Goal: Information Seeking & Learning: Compare options

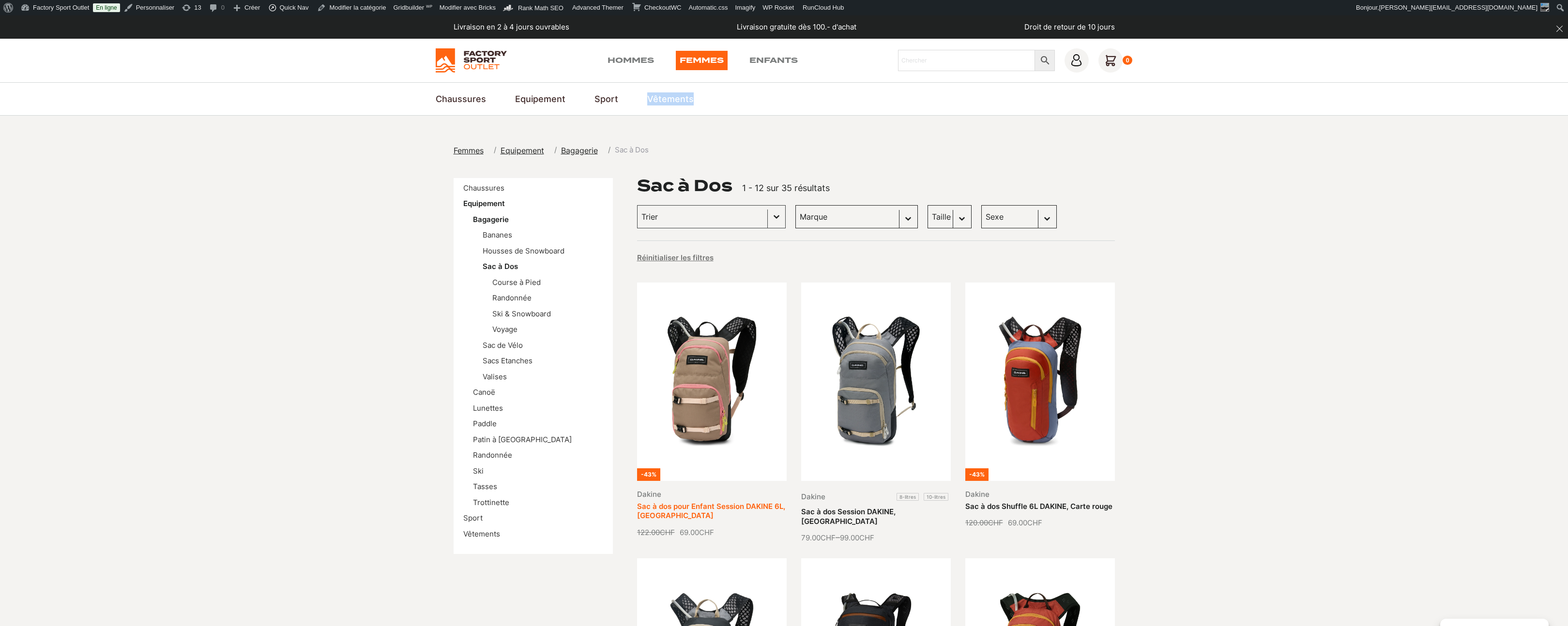
click at [730, 501] on link "Sac à dos pour Enfant Session DAKINE 6L, Pinebark" at bounding box center [711, 510] width 148 height 19
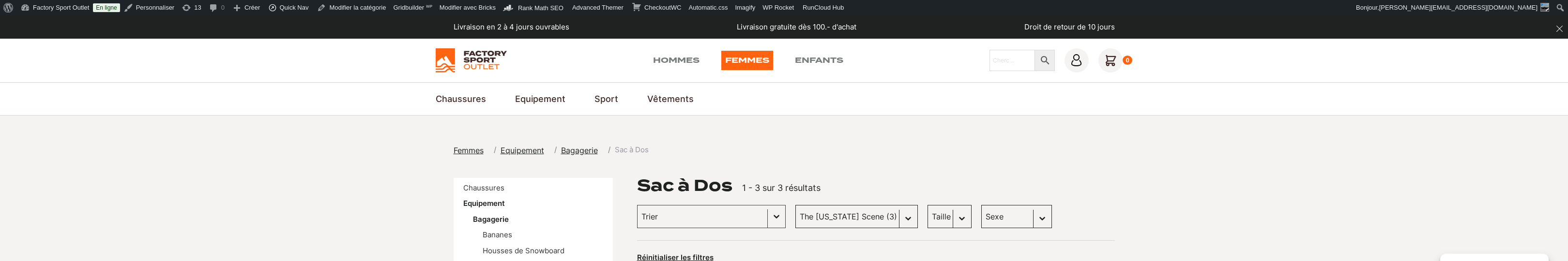
scroll to position [15, 0]
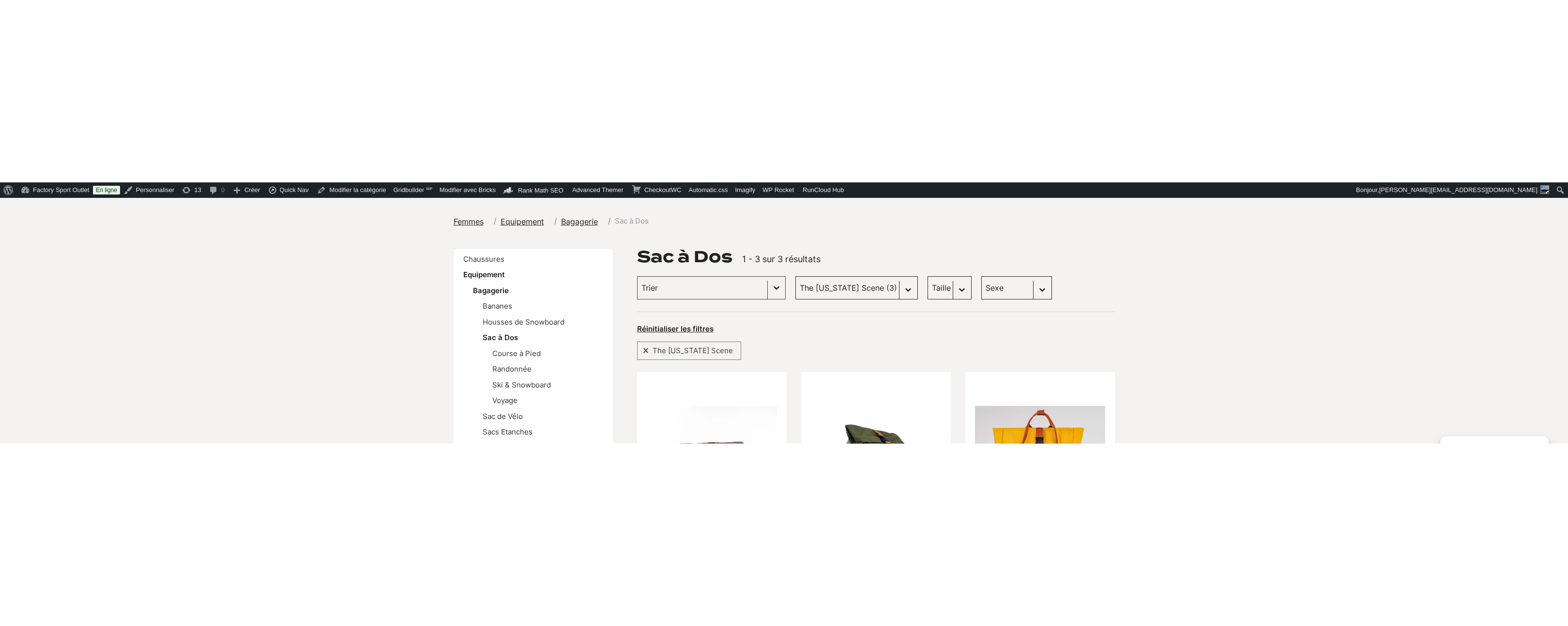
scroll to position [181, 0]
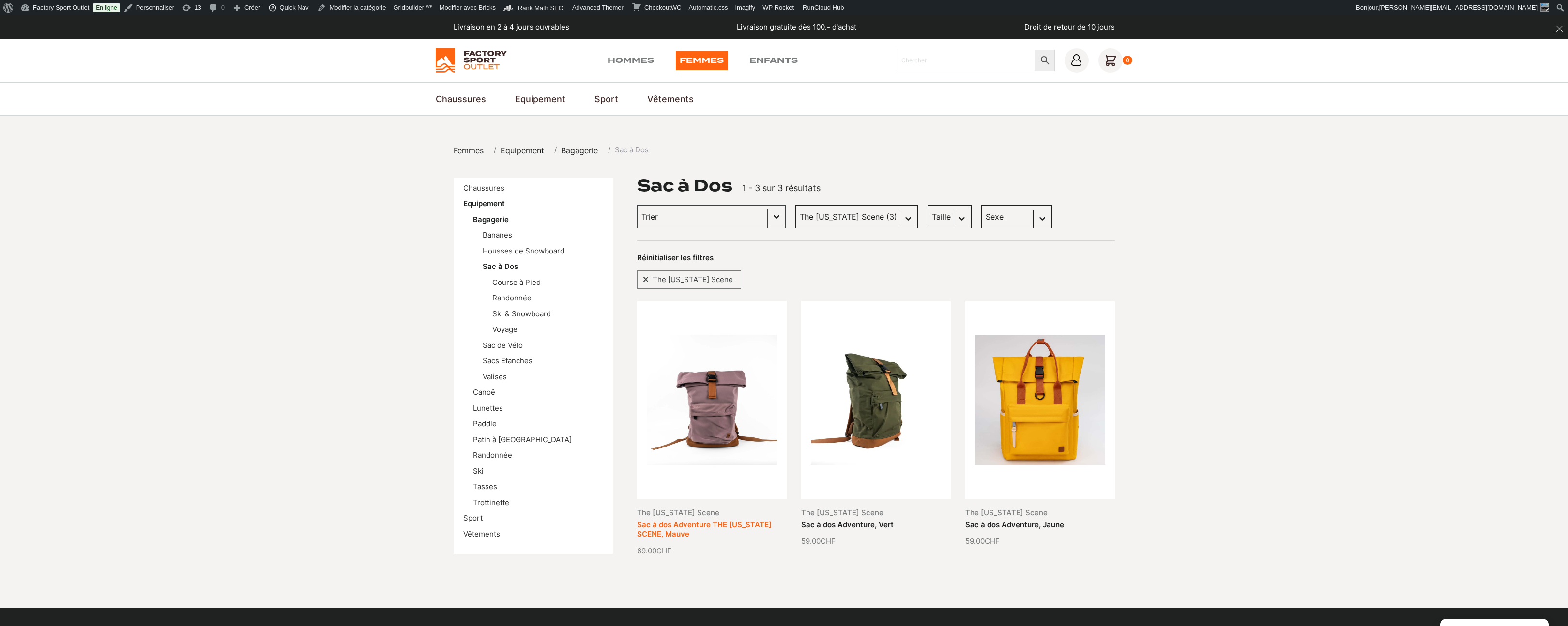
click at [720, 520] on link "Sac à dos Adventure THE MONTANA SCENE, Mauve" at bounding box center [704, 529] width 134 height 19
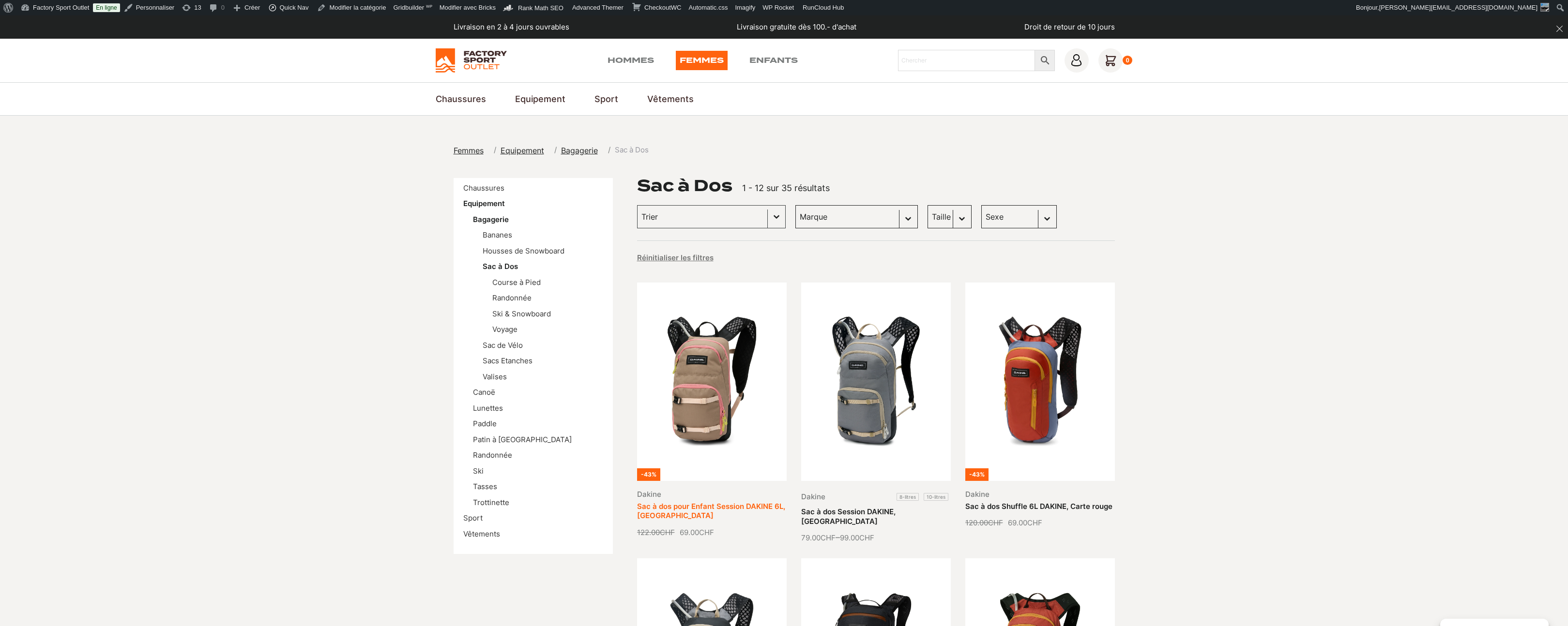
click at [728, 501] on link "Sac à dos pour Enfant Session DAKINE 6L, [GEOGRAPHIC_DATA]" at bounding box center [711, 510] width 148 height 19
click at [480, 53] on img at bounding box center [471, 60] width 71 height 24
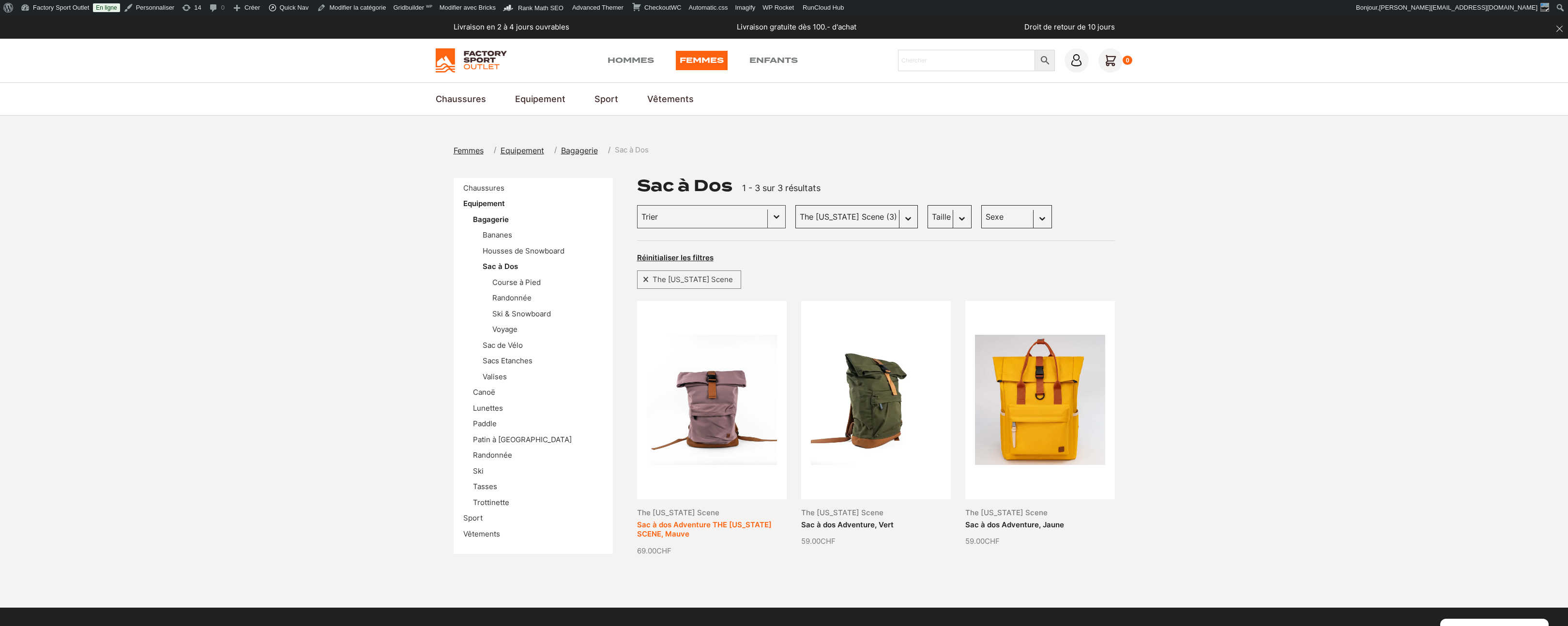
click at [770, 520] on link "Sac à dos Adventure THE MONTANA SCENE, Mauve" at bounding box center [704, 529] width 134 height 19
click at [893, 520] on link "Sac à dos Adventure, Vert" at bounding box center [848, 524] width 93 height 9
click at [1014, 520] on link "Sac à dos Adventure, Jaune" at bounding box center [1015, 524] width 99 height 9
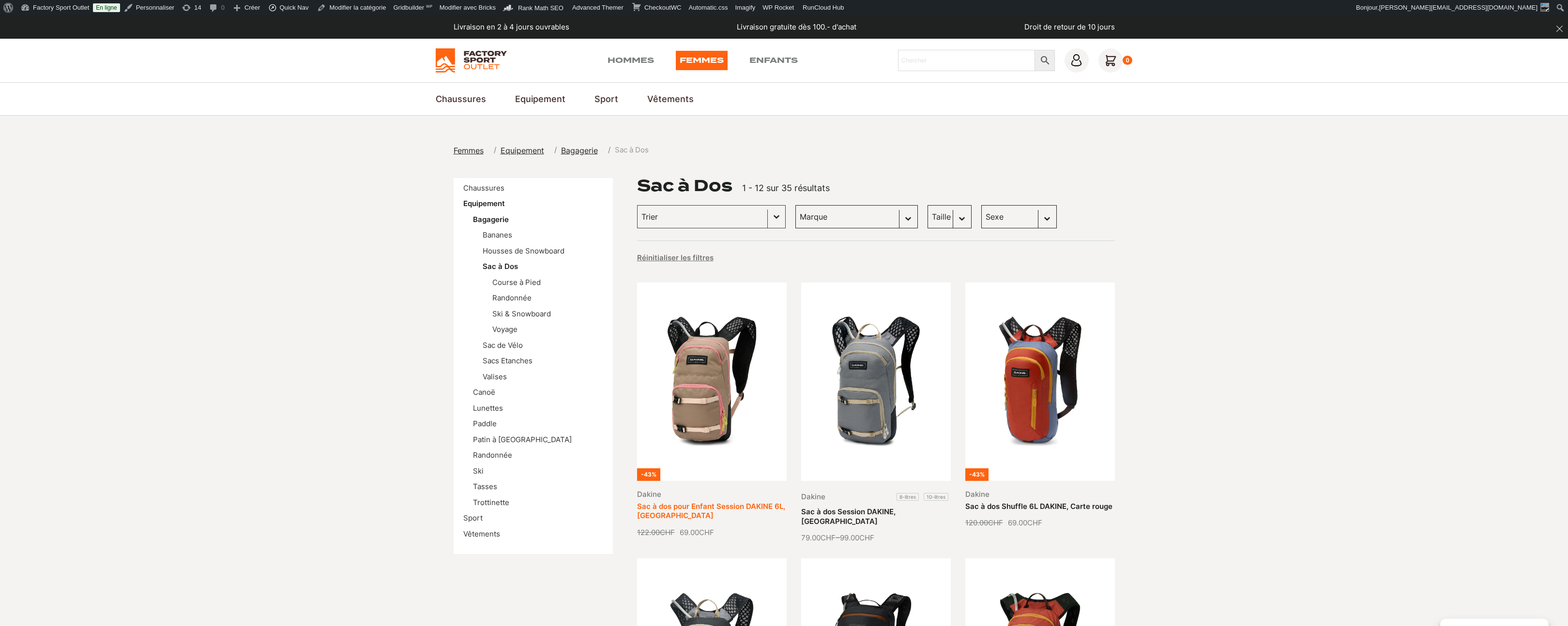
click at [738, 501] on link "Sac à dos pour Enfant Session DAKINE 6L, [GEOGRAPHIC_DATA]" at bounding box center [711, 510] width 148 height 19
click at [895, 507] on link "Sac à dos Session DAKINE, Castlerock" at bounding box center [848, 516] width 95 height 19
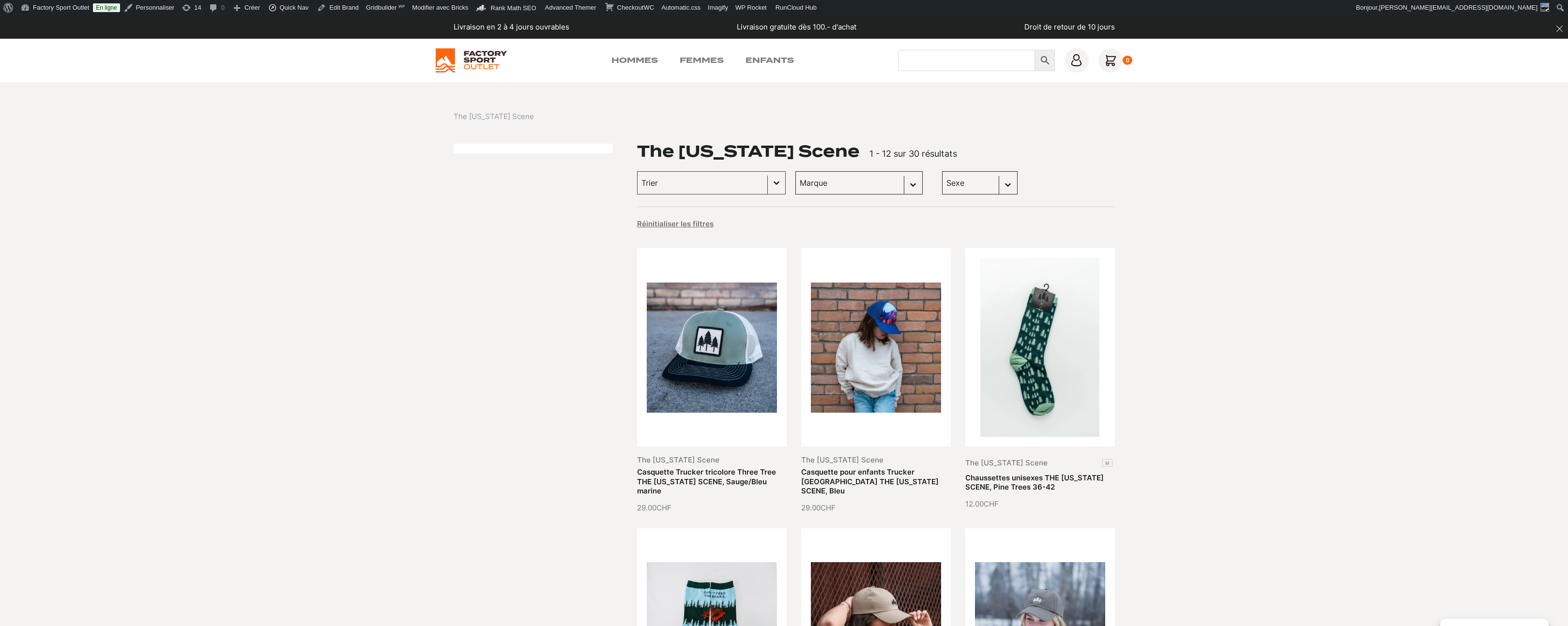
click at [1000, 58] on input "Chercher" at bounding box center [966, 60] width 137 height 21
type input "asd"
click at [1043, 61] on icon at bounding box center [1044, 60] width 8 height 8
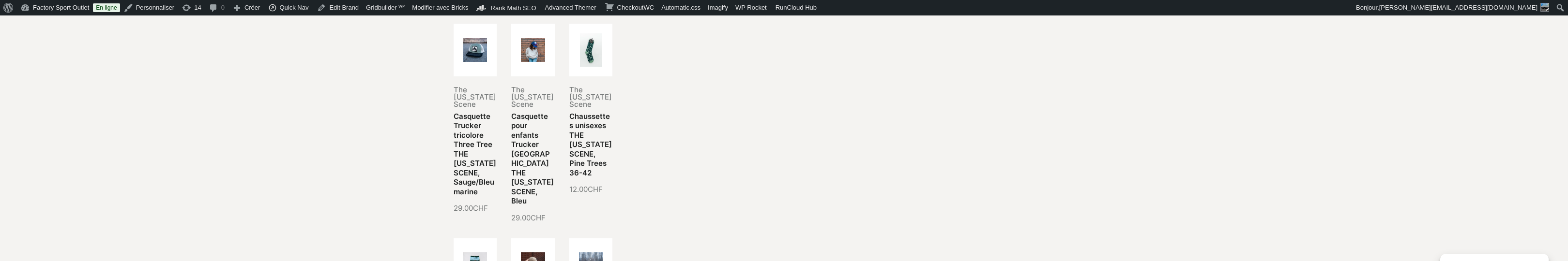
scroll to position [362, 0]
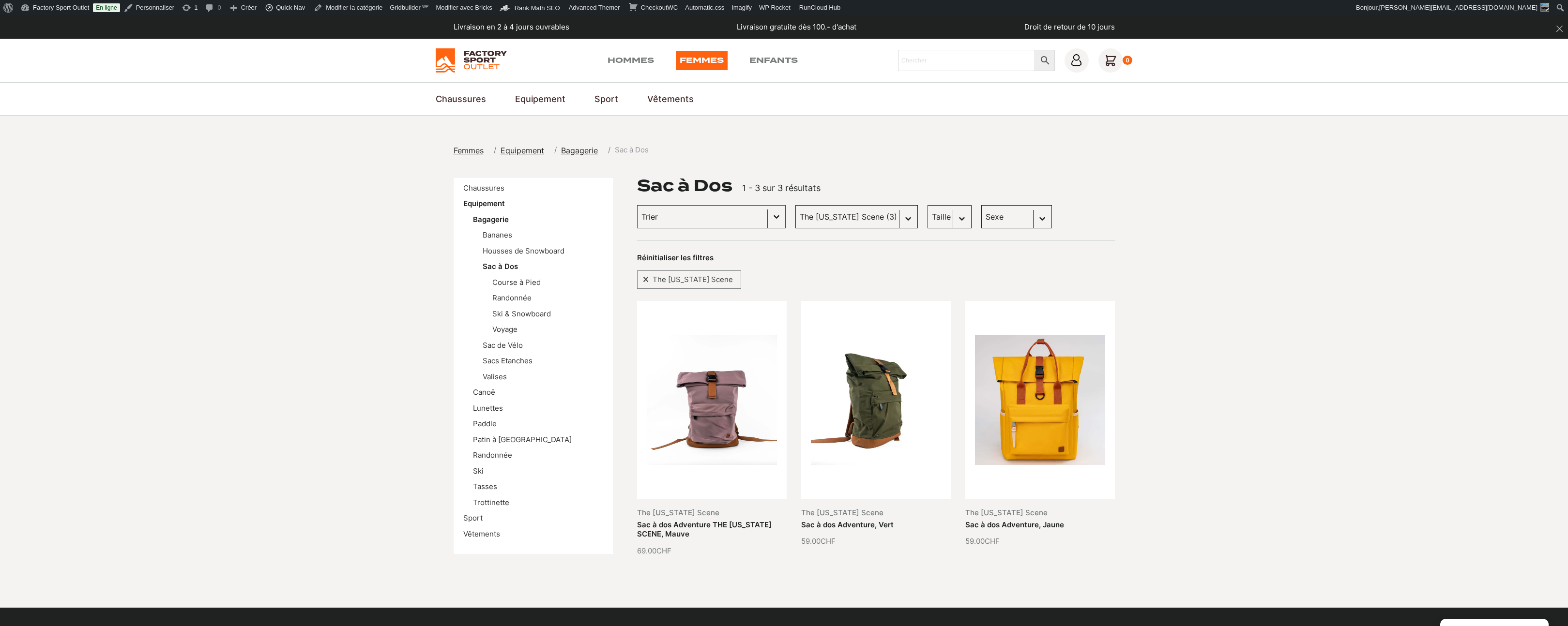
click at [482, 63] on img at bounding box center [471, 60] width 71 height 24
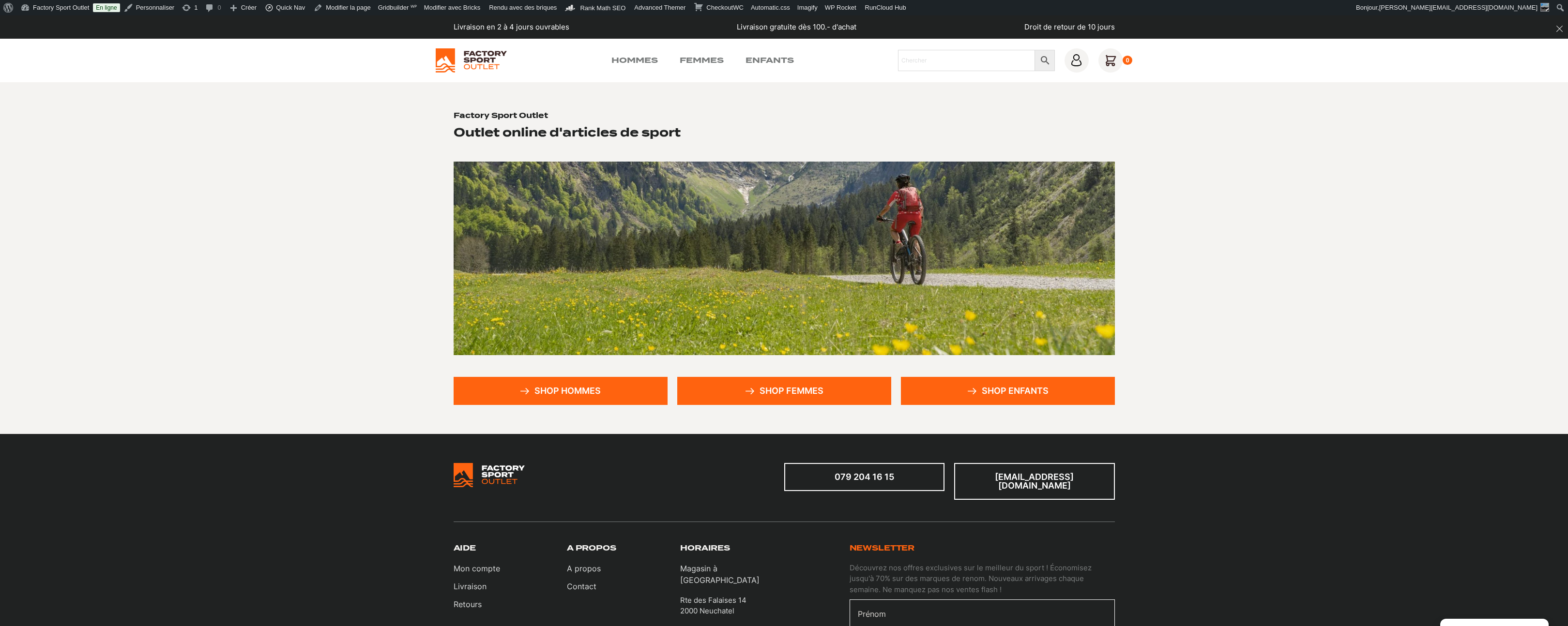
click at [586, 391] on link "Shop hommes" at bounding box center [560, 391] width 214 height 28
drag, startPoint x: 725, startPoint y: 390, endPoint x: 771, endPoint y: 389, distance: 46.0
click at [725, 390] on link "Shop femmes" at bounding box center [784, 391] width 214 height 28
click at [1062, 384] on link "Shop enfants" at bounding box center [1008, 391] width 214 height 28
click at [1003, 62] on input "Chercher" at bounding box center [966, 60] width 137 height 21
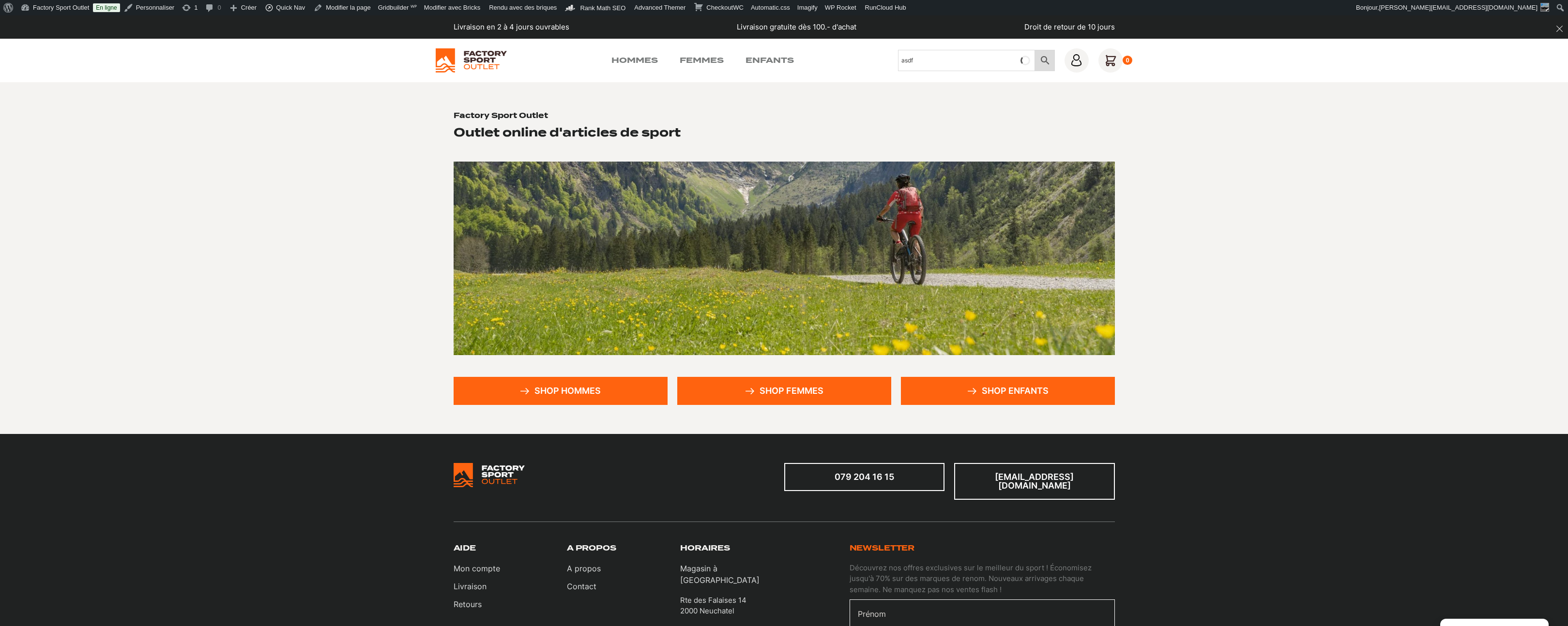
type input "asdf"
click at [1037, 61] on icon at bounding box center [1045, 60] width 21 height 12
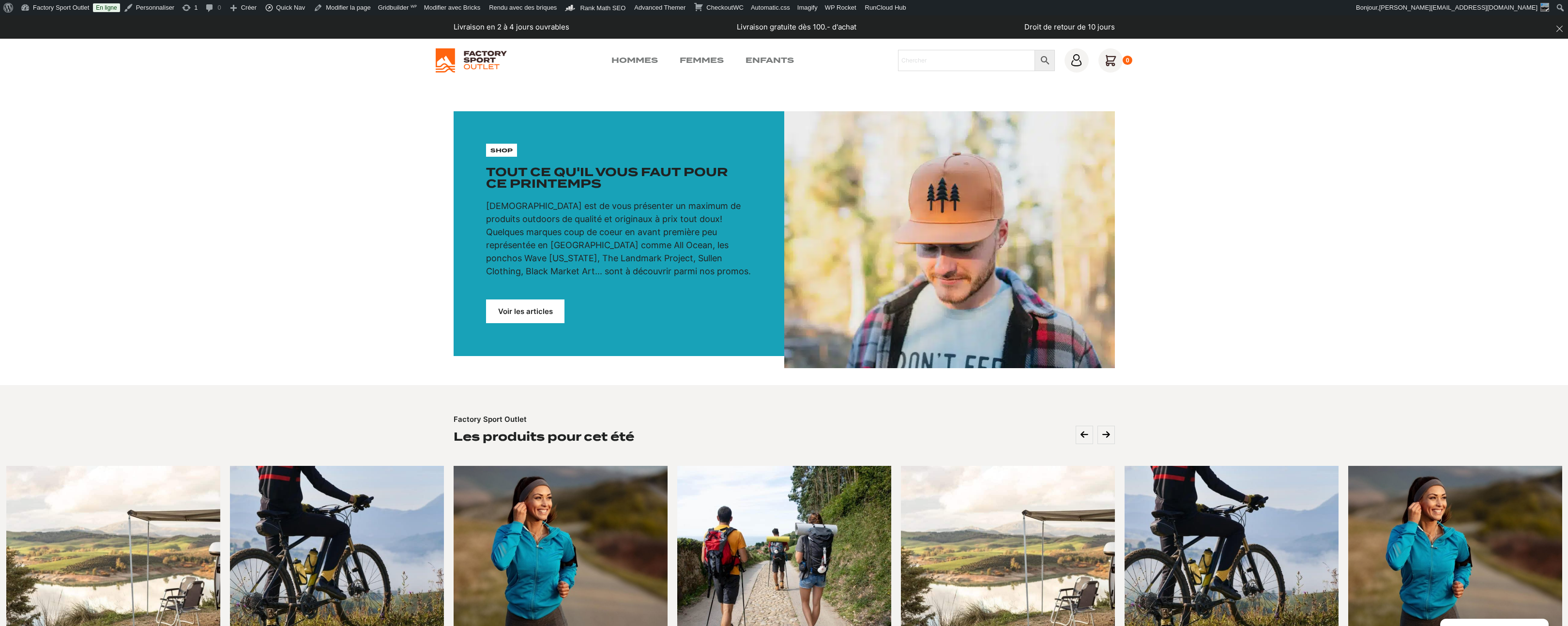
click at [533, 308] on link "Voir les articles" at bounding box center [525, 311] width 78 height 24
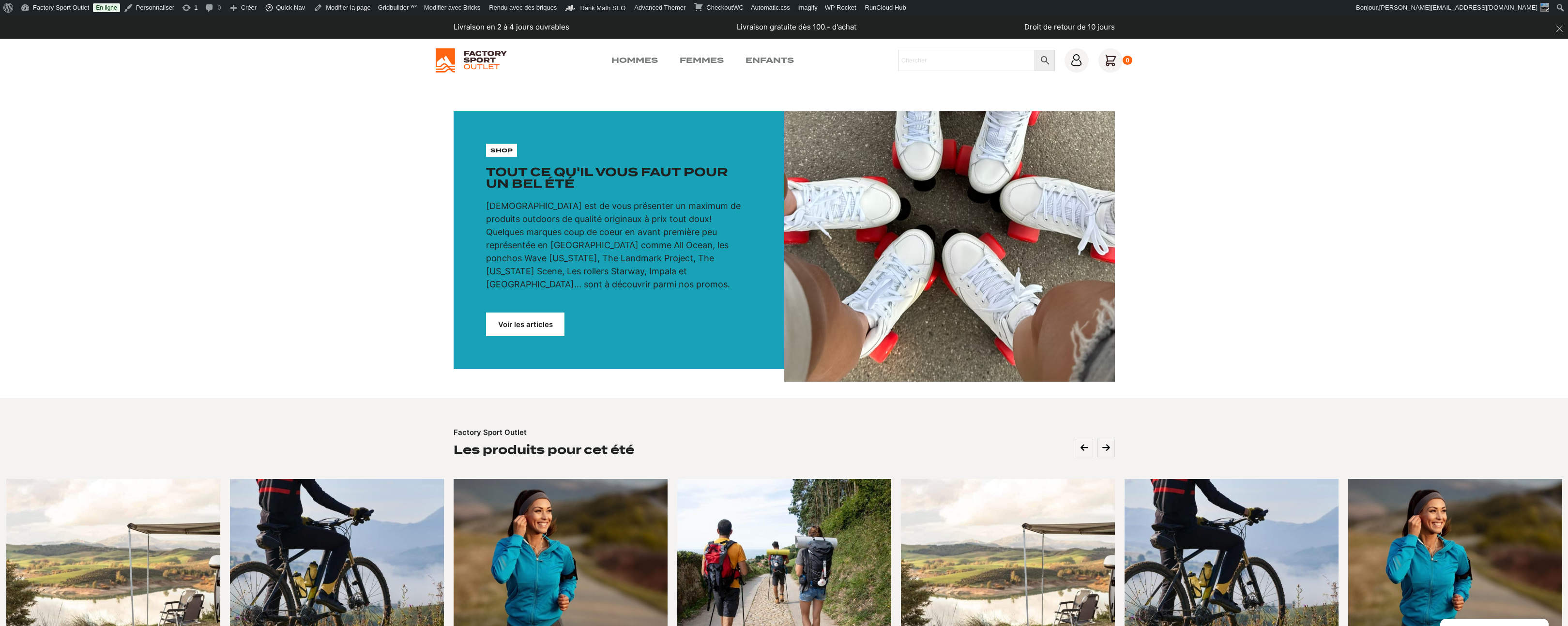
click at [533, 312] on link "Voir les articles" at bounding box center [525, 324] width 78 height 24
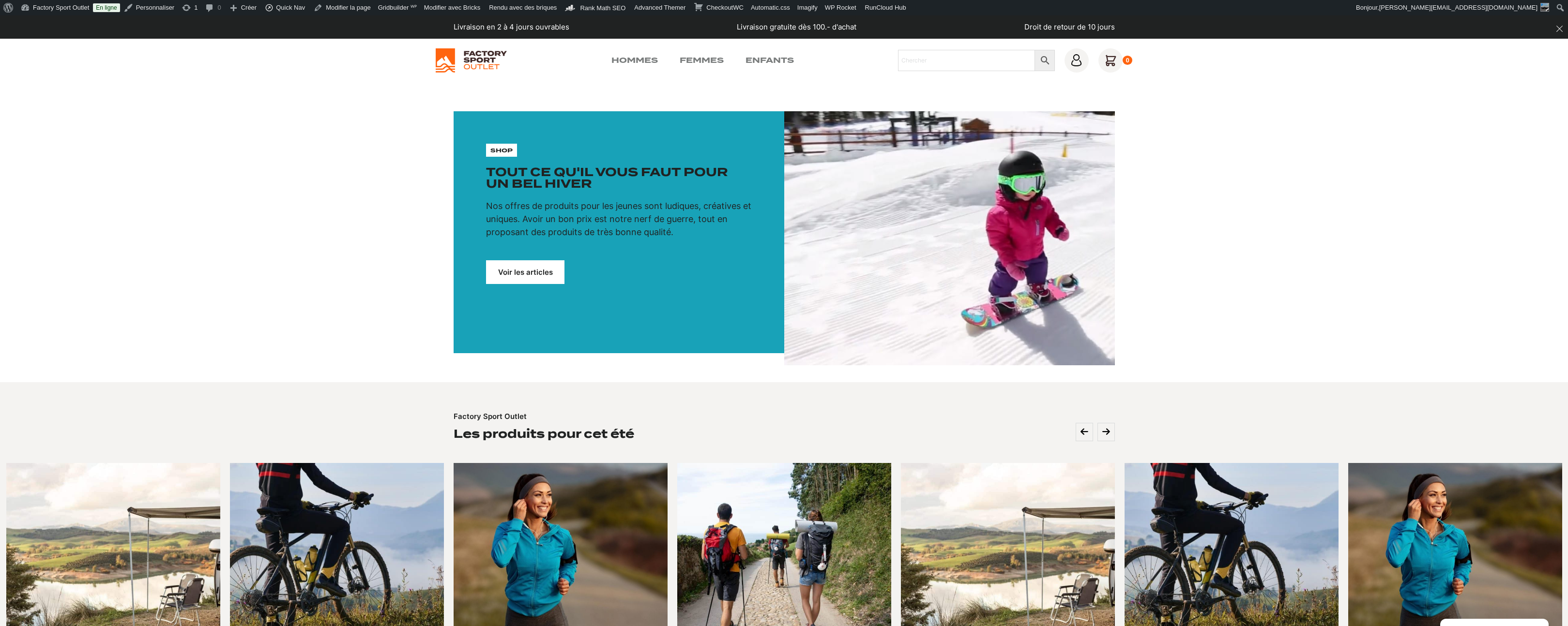
click at [543, 272] on link "Voir les articles" at bounding box center [525, 272] width 78 height 24
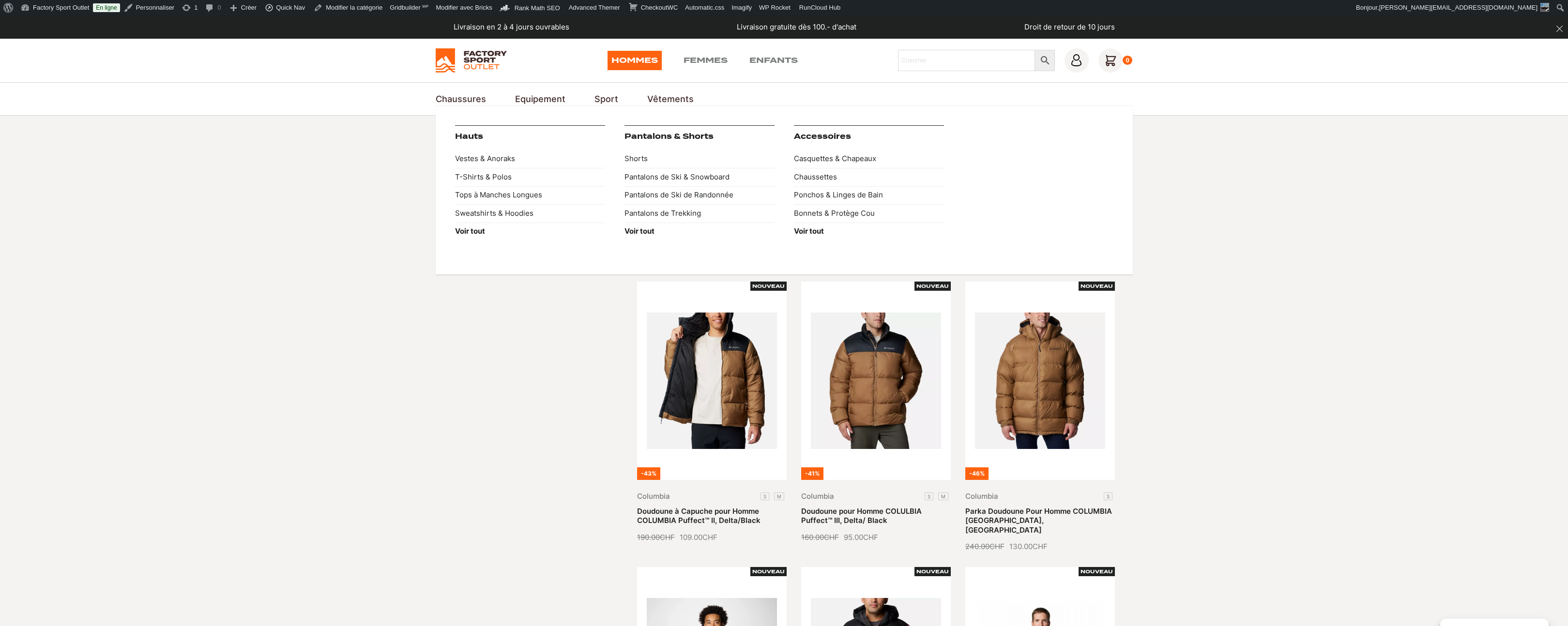
click at [664, 102] on link "Vêtements" at bounding box center [670, 99] width 46 height 13
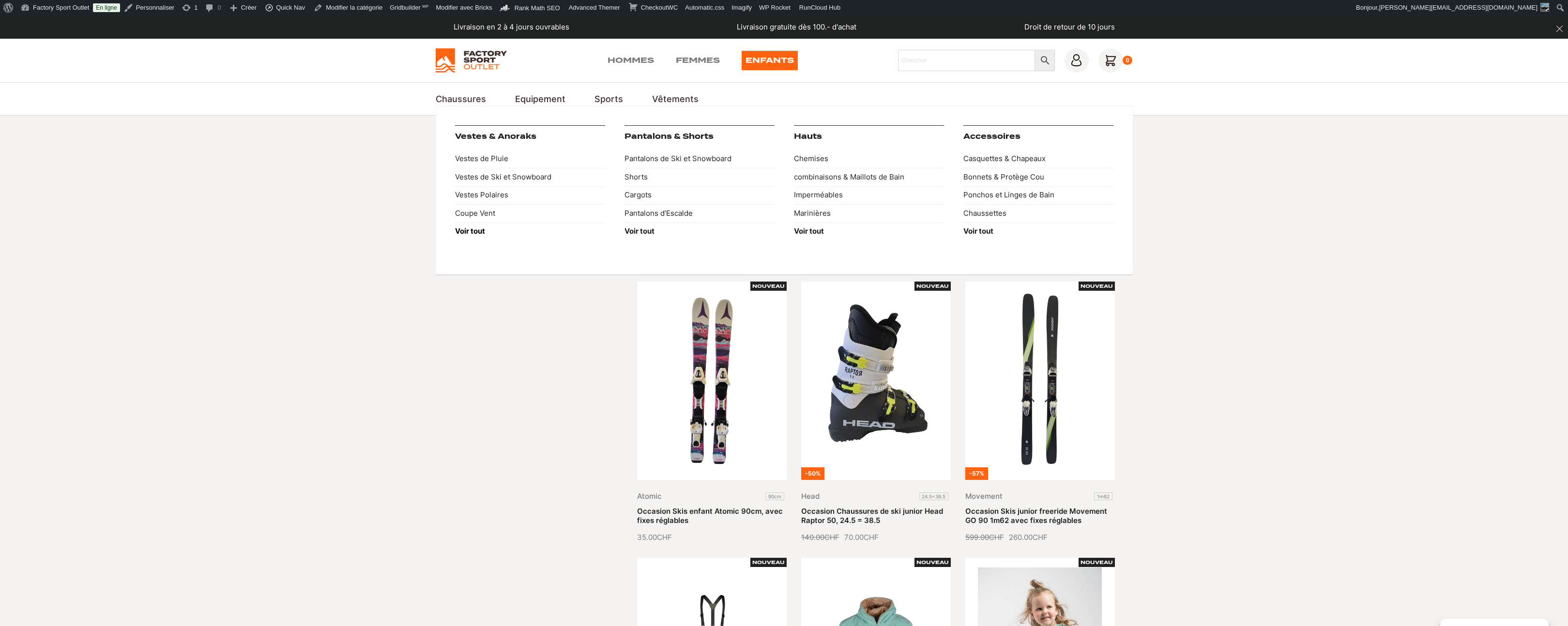
click at [479, 231] on strong "Voir tout" at bounding box center [469, 231] width 30 height 9
click at [517, 136] on link "Vestes & Anoraks" at bounding box center [495, 136] width 81 height 9
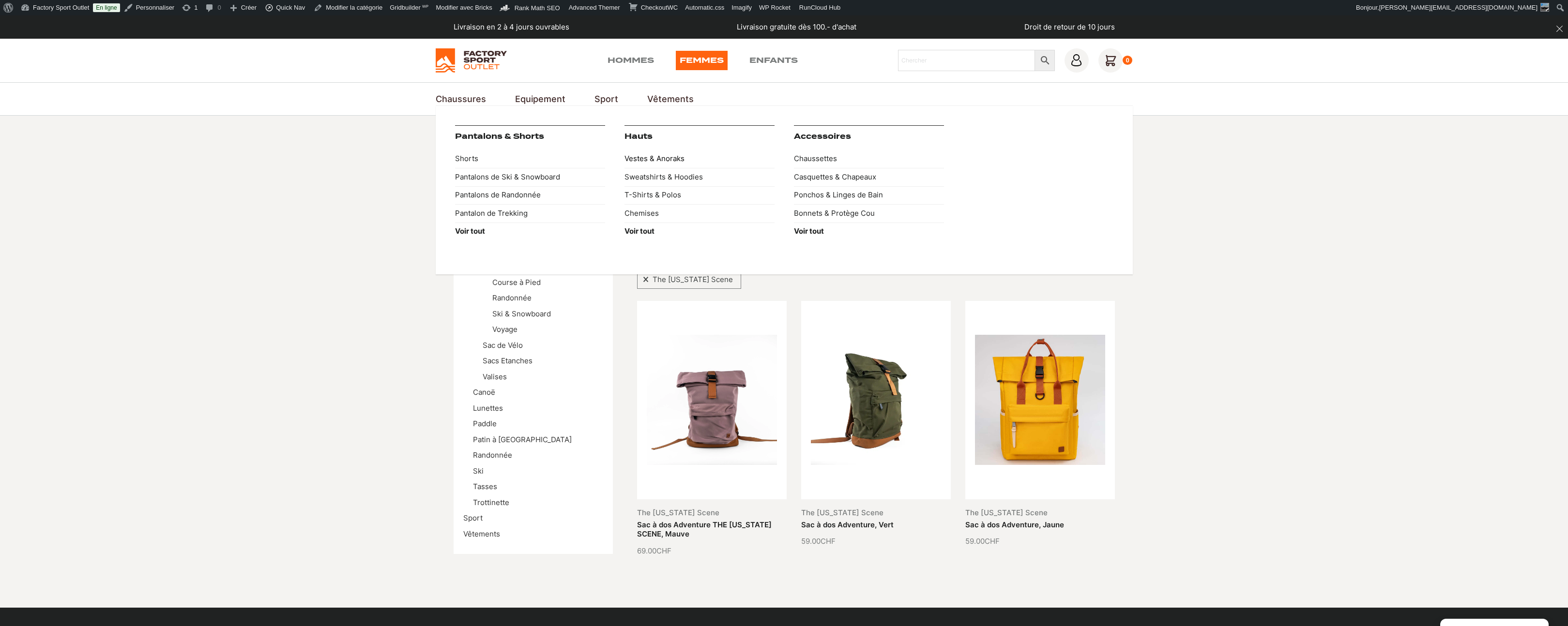
click at [664, 159] on link "Vestes & Anoraks" at bounding box center [699, 159] width 150 height 19
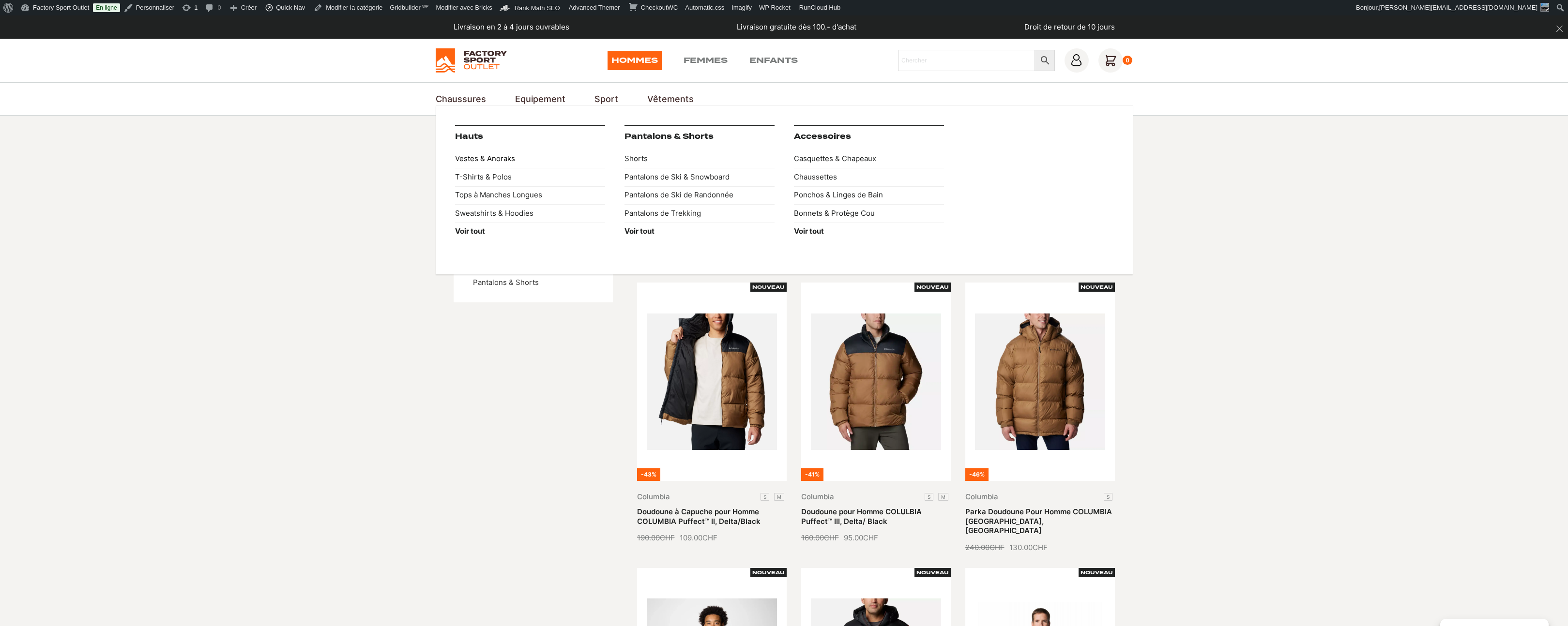
click at [508, 158] on link "Vestes & Anoraks" at bounding box center [529, 159] width 150 height 19
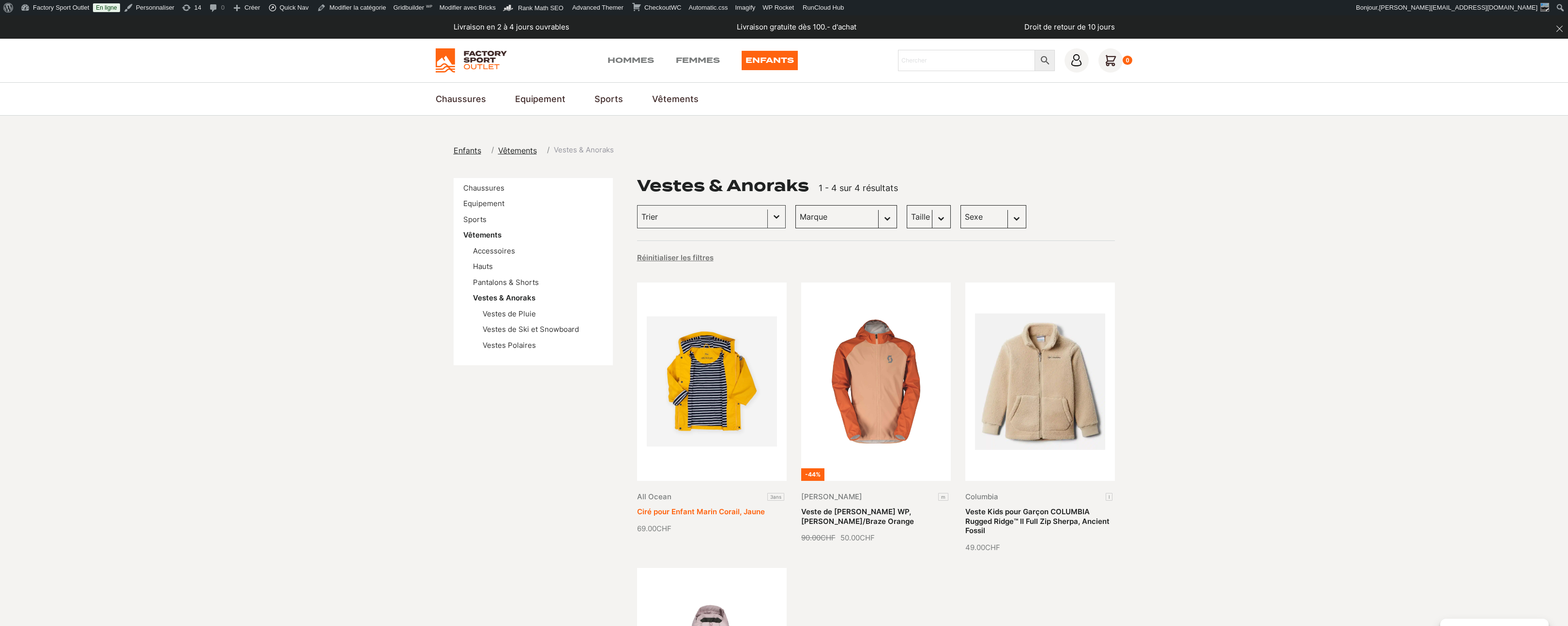
click at [708, 507] on link "Ciré pour Enfant Marin Corail, Jaune" at bounding box center [700, 512] width 128 height 9
click at [860, 507] on link "Veste de Vélo junior SCOTT WP, Rose Beige/Braze Orange" at bounding box center [857, 516] width 113 height 19
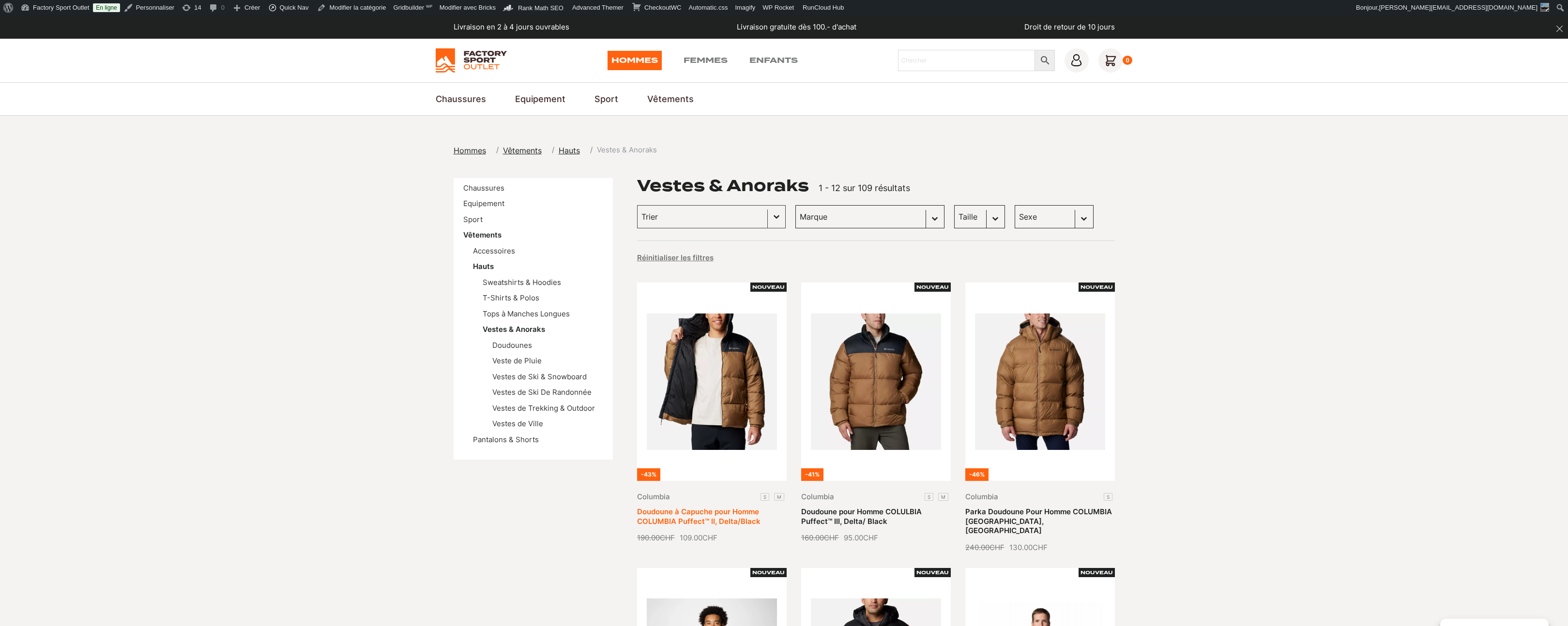
click at [703, 507] on link "Doudoune à Capuche pour Homme COLUMBIA Puffect™ II, Delta/Black" at bounding box center [698, 516] width 123 height 19
click at [886, 507] on link "Doudoune pour Homme COLULBIA Puffect™ III, Delta/ Black" at bounding box center [861, 516] width 120 height 19
click at [1012, 507] on link "Parka Doudoune Pour Homme COLUMBIA [GEOGRAPHIC_DATA], [GEOGRAPHIC_DATA]" at bounding box center [1039, 521] width 147 height 28
click at [509, 379] on link "Vestes de Ski & Snowboard" at bounding box center [539, 377] width 95 height 9
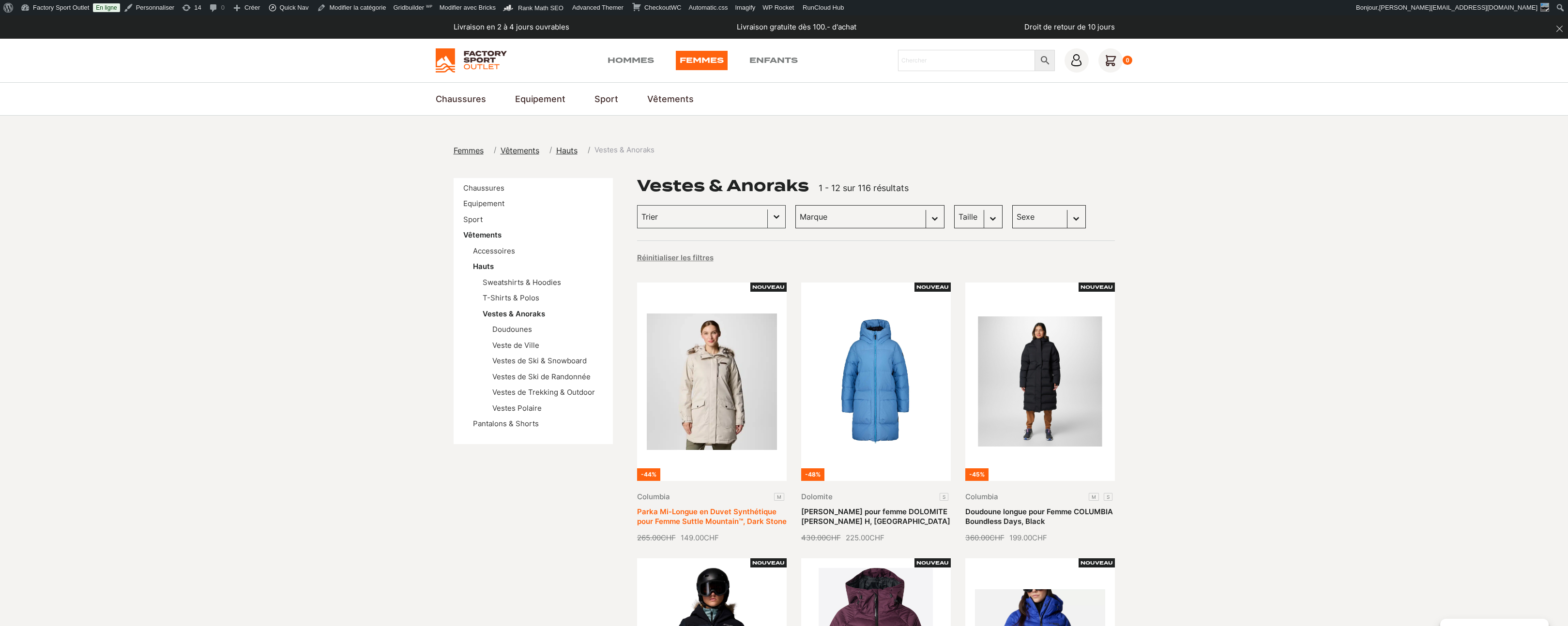
click at [718, 507] on link "Parka Mi-Longue en Duvet Synthétique pour Femme Suttle Mountain™, Dark Stone" at bounding box center [711, 516] width 150 height 19
click at [551, 395] on link "Vestes de Trekking & Outdoor" at bounding box center [543, 392] width 103 height 9
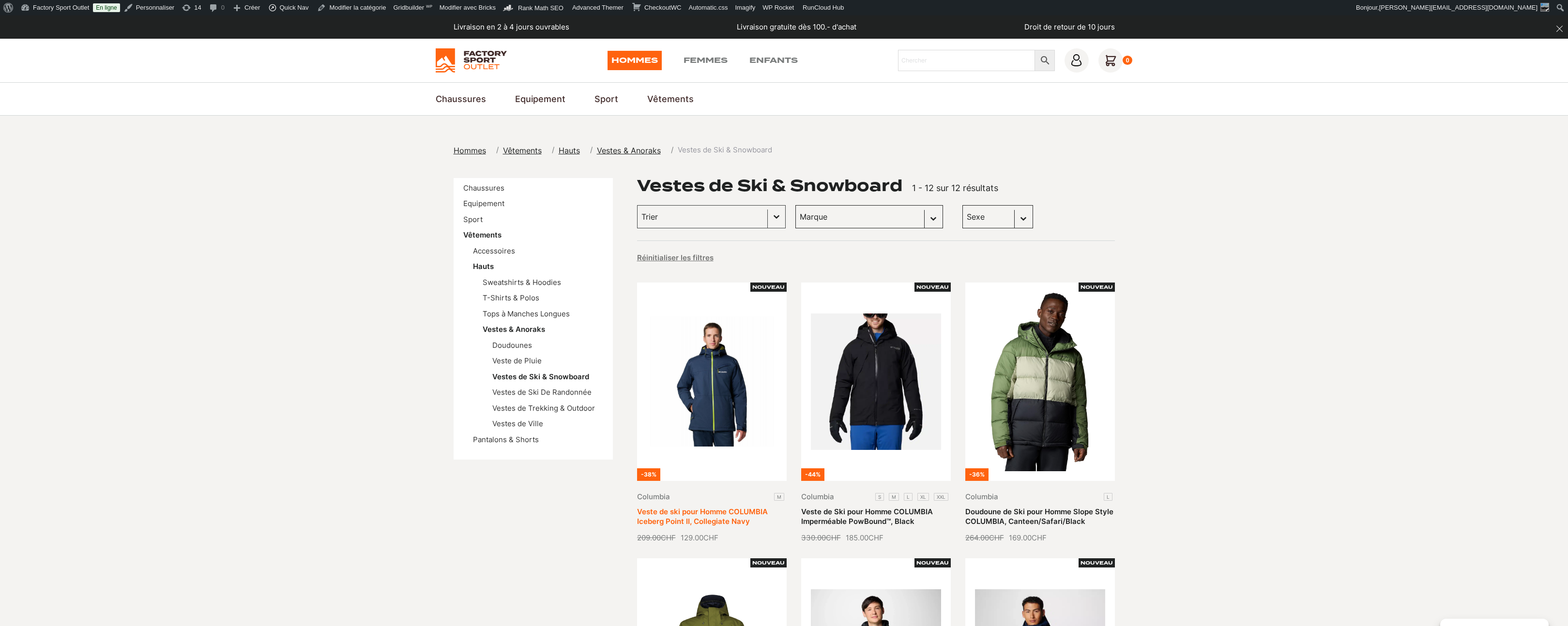
click at [722, 507] on link "Veste de ski pour Homme COLUMBIA Iceberg Point II, Collegiate Navy" at bounding box center [702, 516] width 131 height 19
click at [859, 507] on link "Veste de Ski pour Homme COLUMBIA Imperméable PowBound™, Black" at bounding box center [867, 516] width 132 height 19
click at [1003, 507] on link "Doudoune de Ski pour Homme Slope Style COLUMBIA, Canteen/Safari/Black" at bounding box center [1039, 516] width 148 height 19
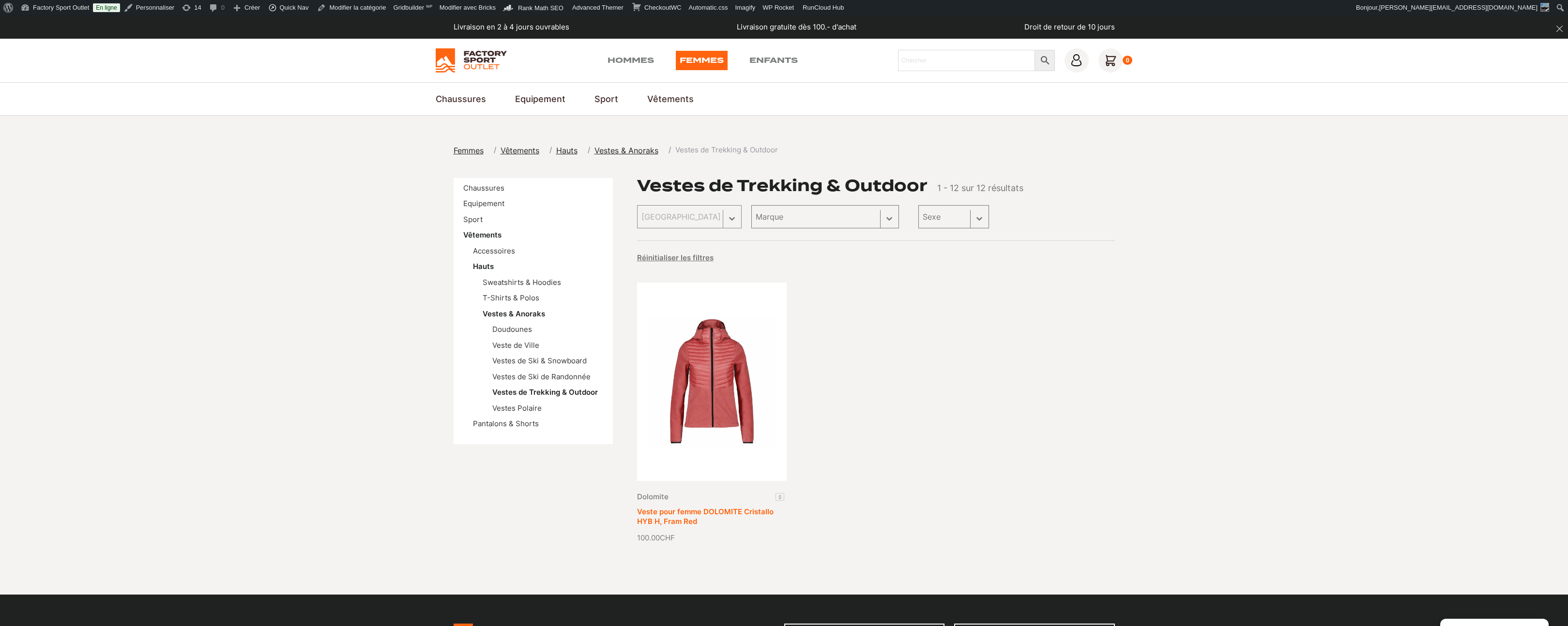
click at [740, 507] on link "Veste pour femme DOLOMITE Cristallo HYB H, Fram Red" at bounding box center [705, 516] width 136 height 19
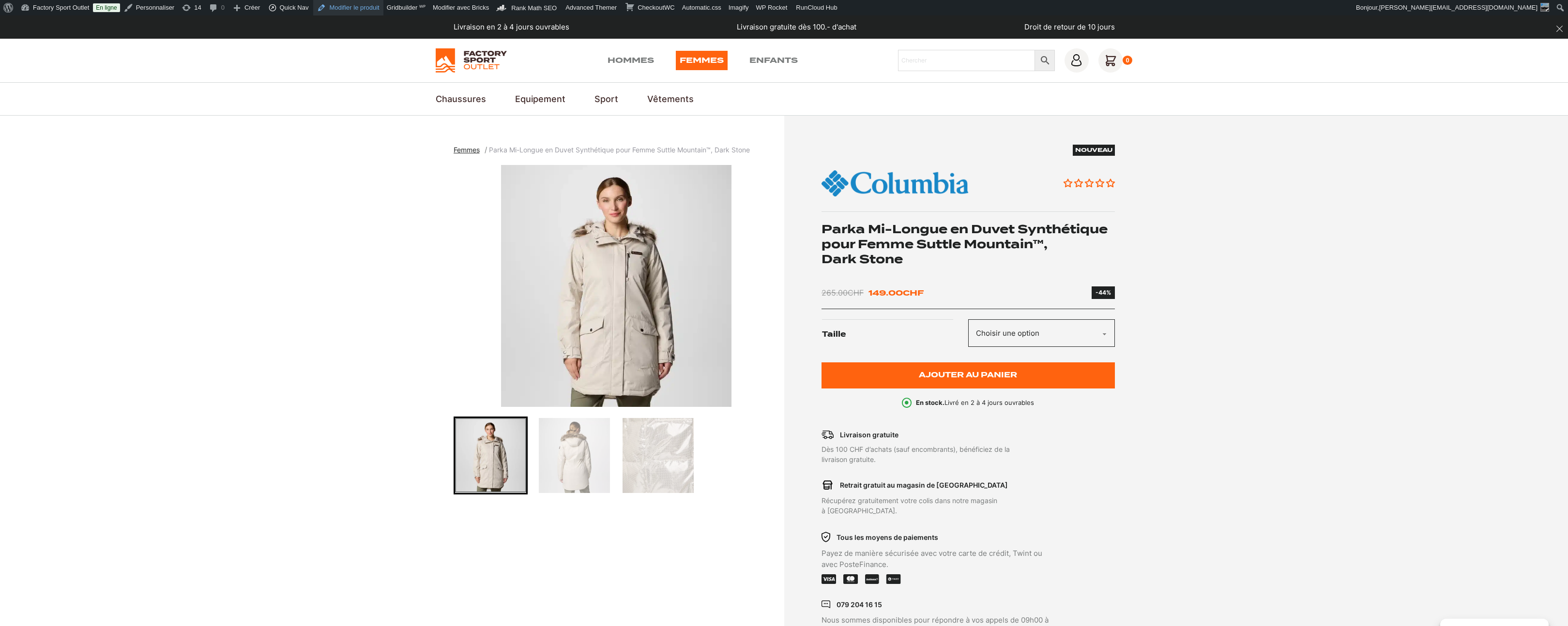
click at [383, 11] on link "Modifier le produit" at bounding box center [348, 8] width 69 height 15
